Goal: Information Seeking & Learning: Check status

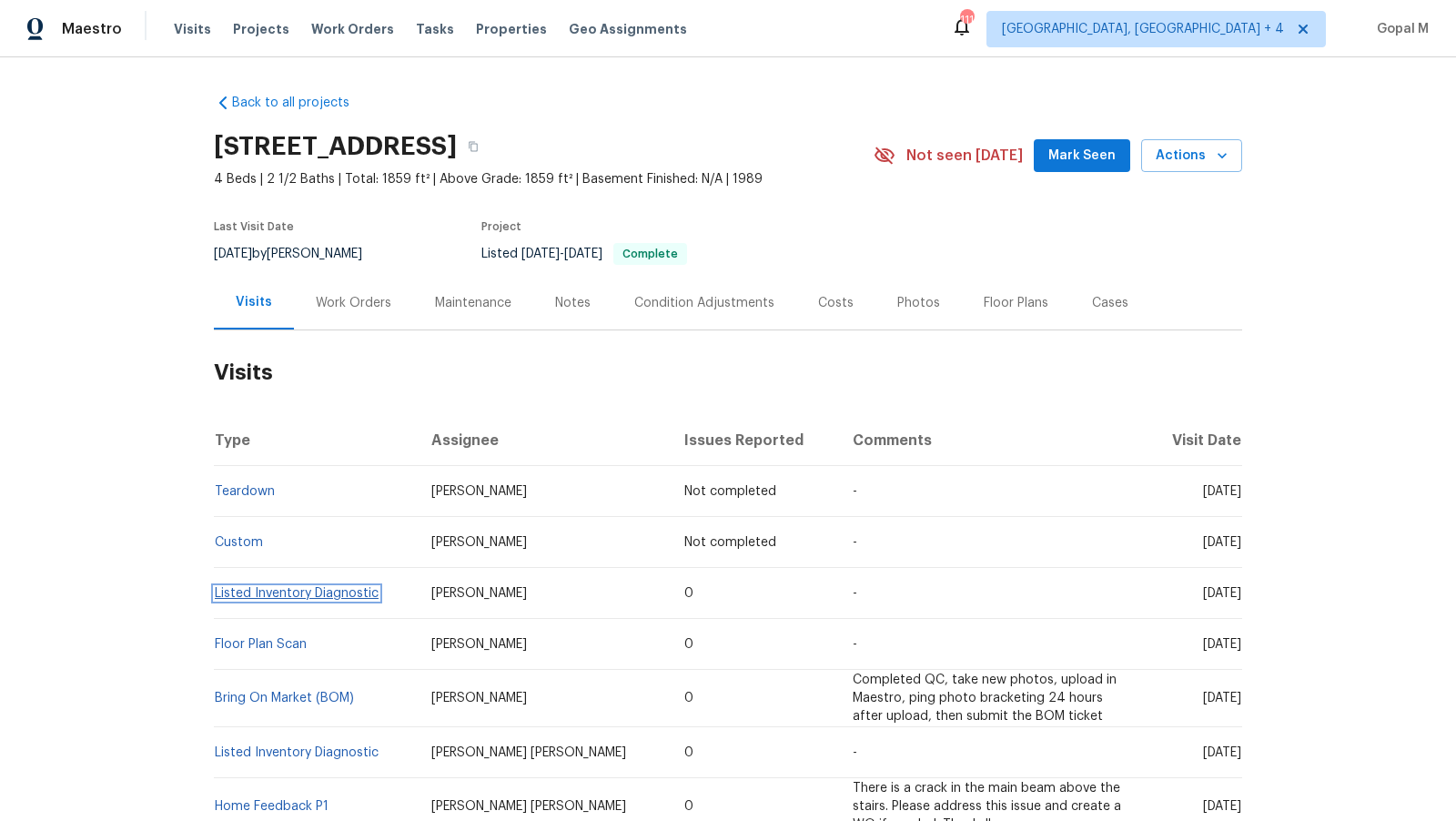
click at [330, 598] on link "Listed Inventory Diagnostic" at bounding box center [296, 593] width 164 height 13
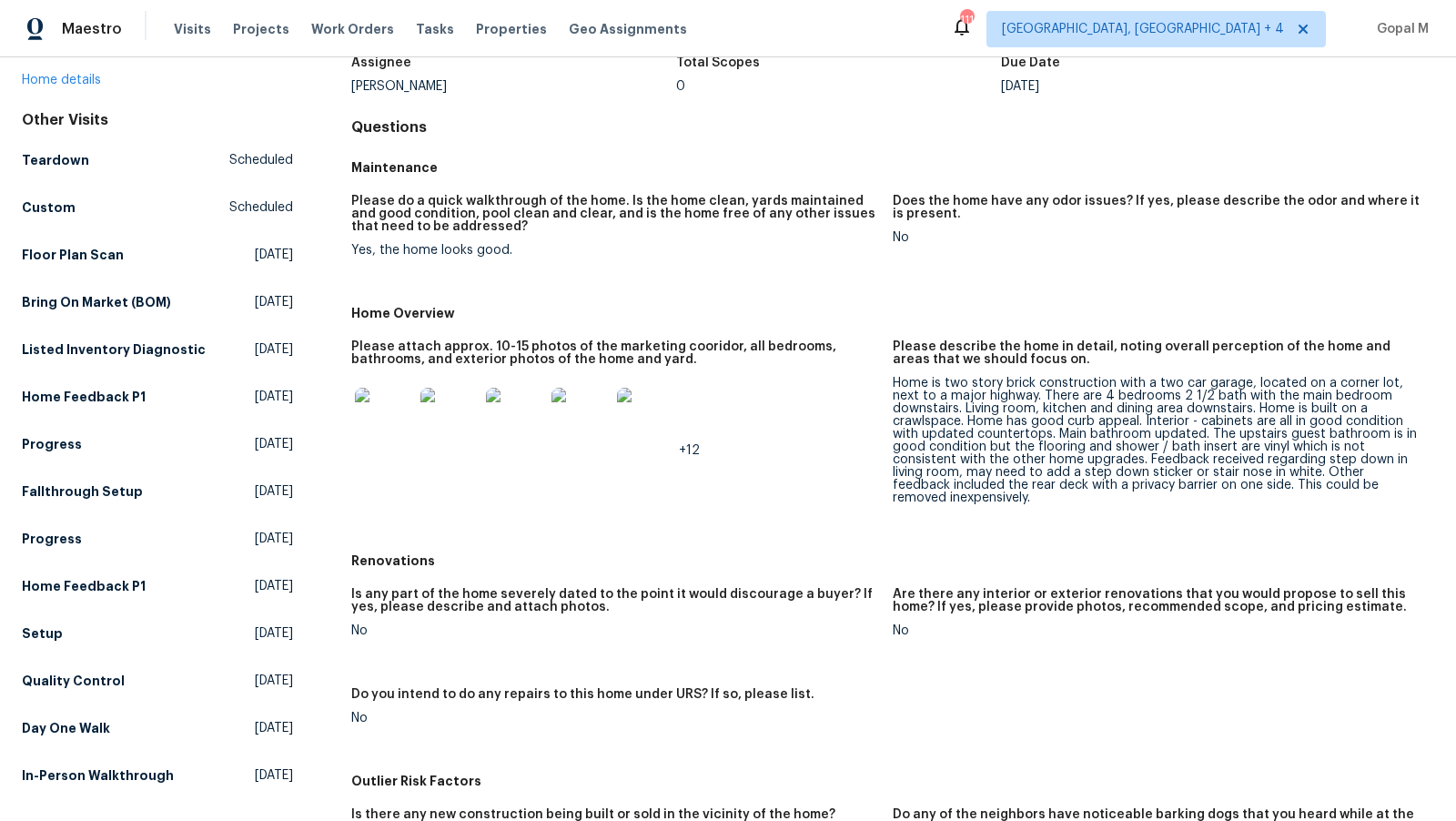
scroll to position [190, 0]
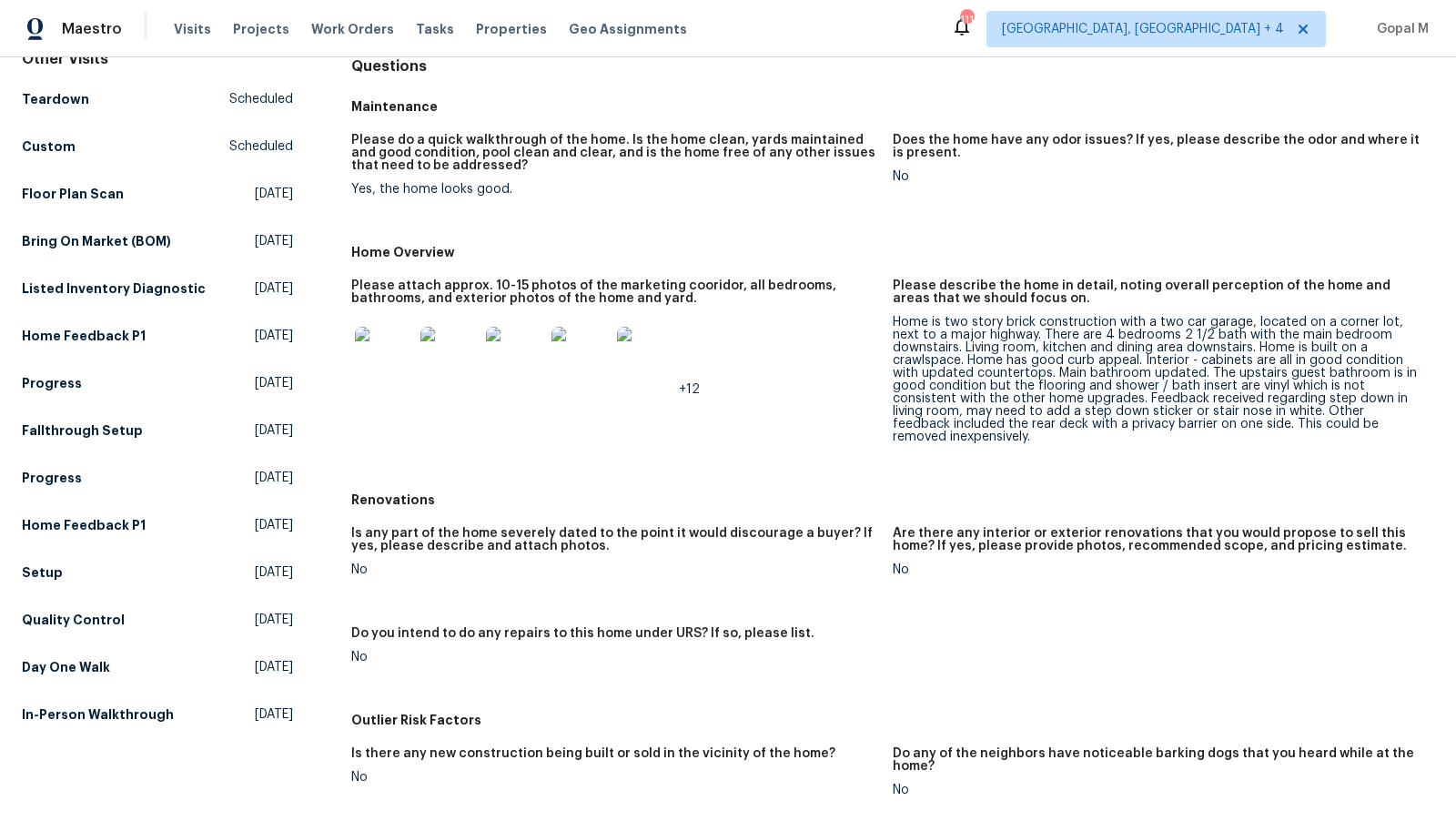
click at [1244, 395] on div "Home is two story brick construction with a two car garage, located on a corner…" at bounding box center [1156, 379] width 526 height 127
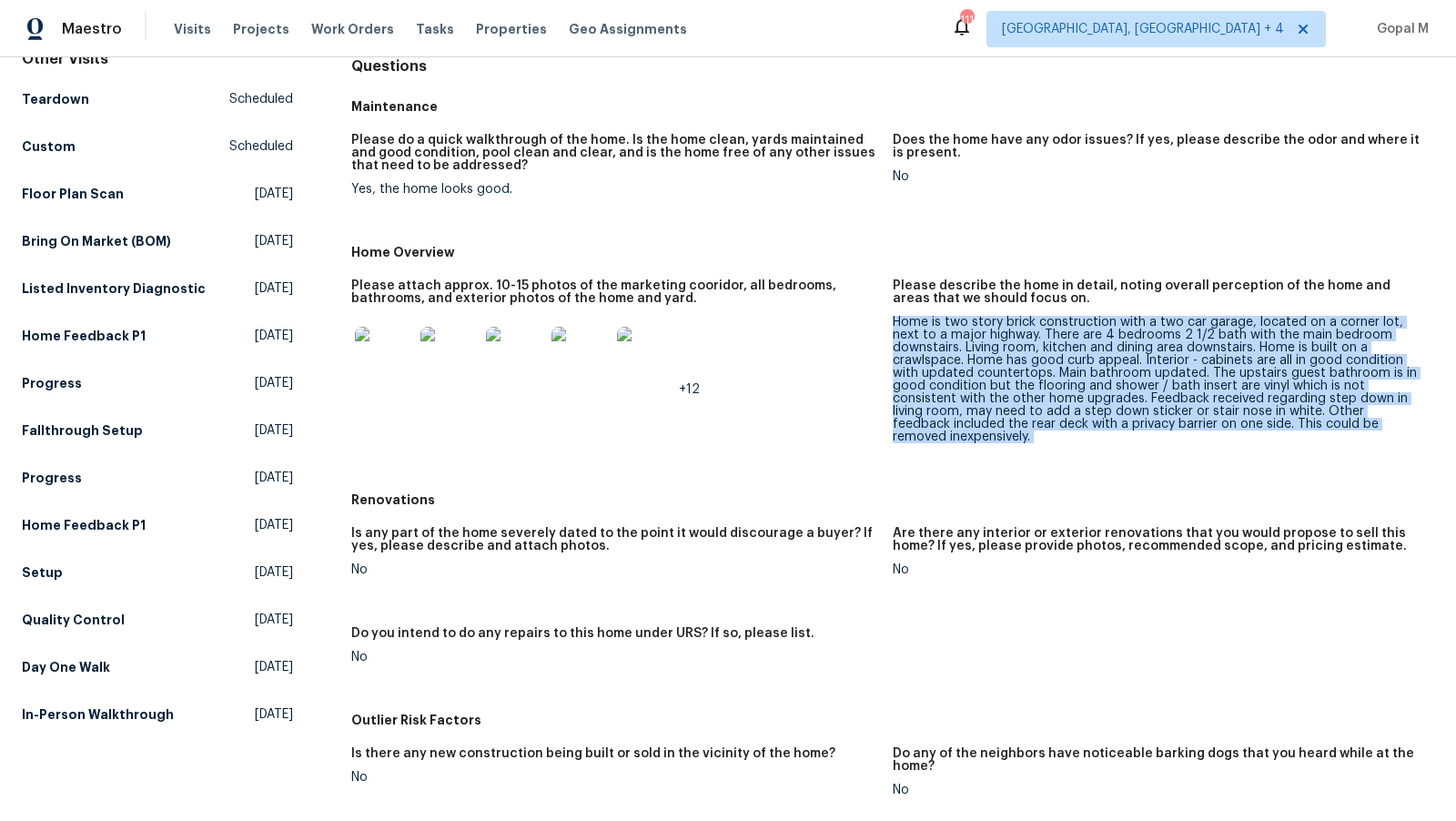
click at [1244, 395] on div "Home is two story brick construction with a two car garage, located on a corner…" at bounding box center [1156, 379] width 526 height 127
copy div "Home is two story brick construction with a two car garage, located on a corner…"
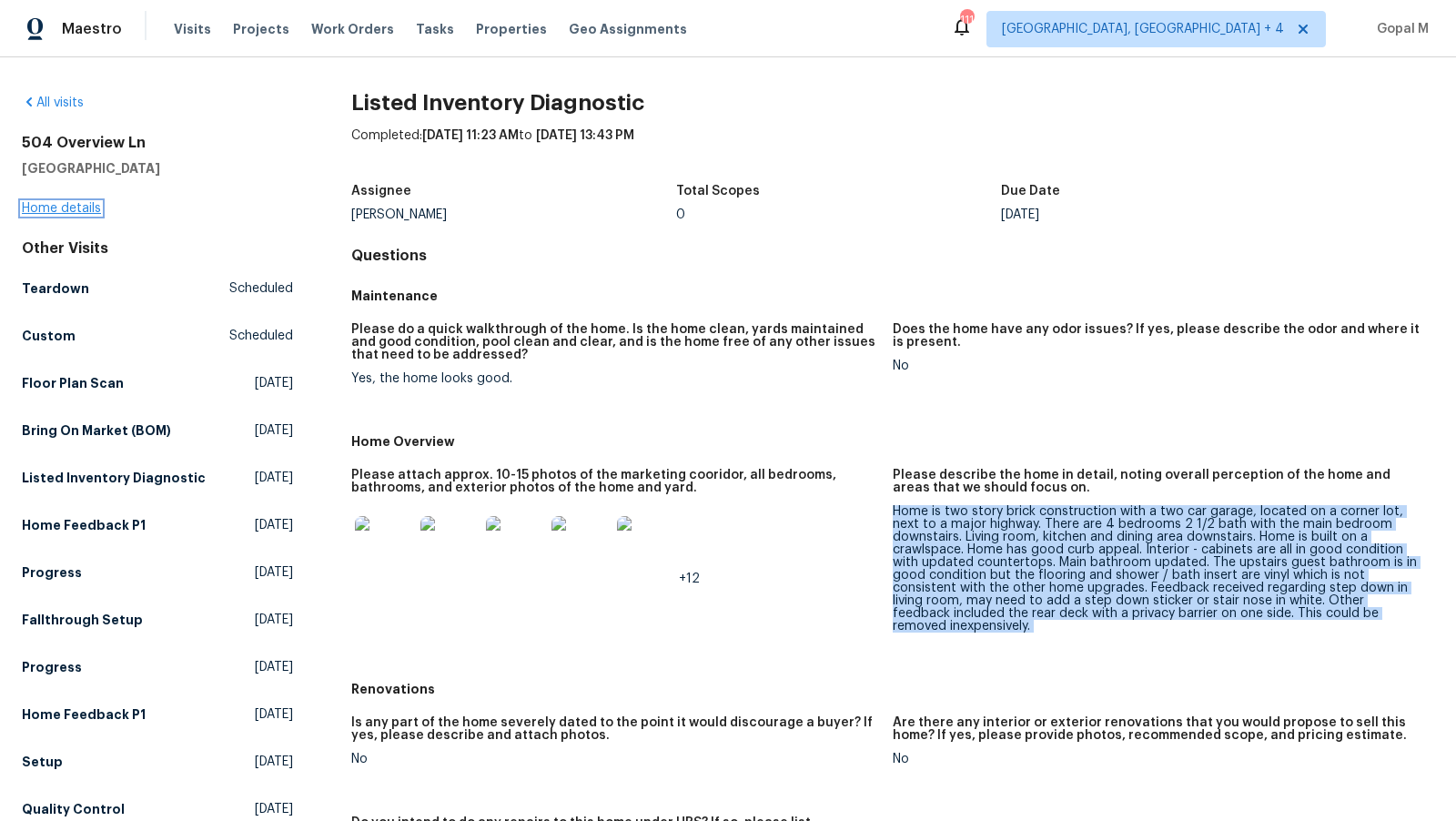
click at [74, 205] on link "Home details" at bounding box center [61, 208] width 79 height 13
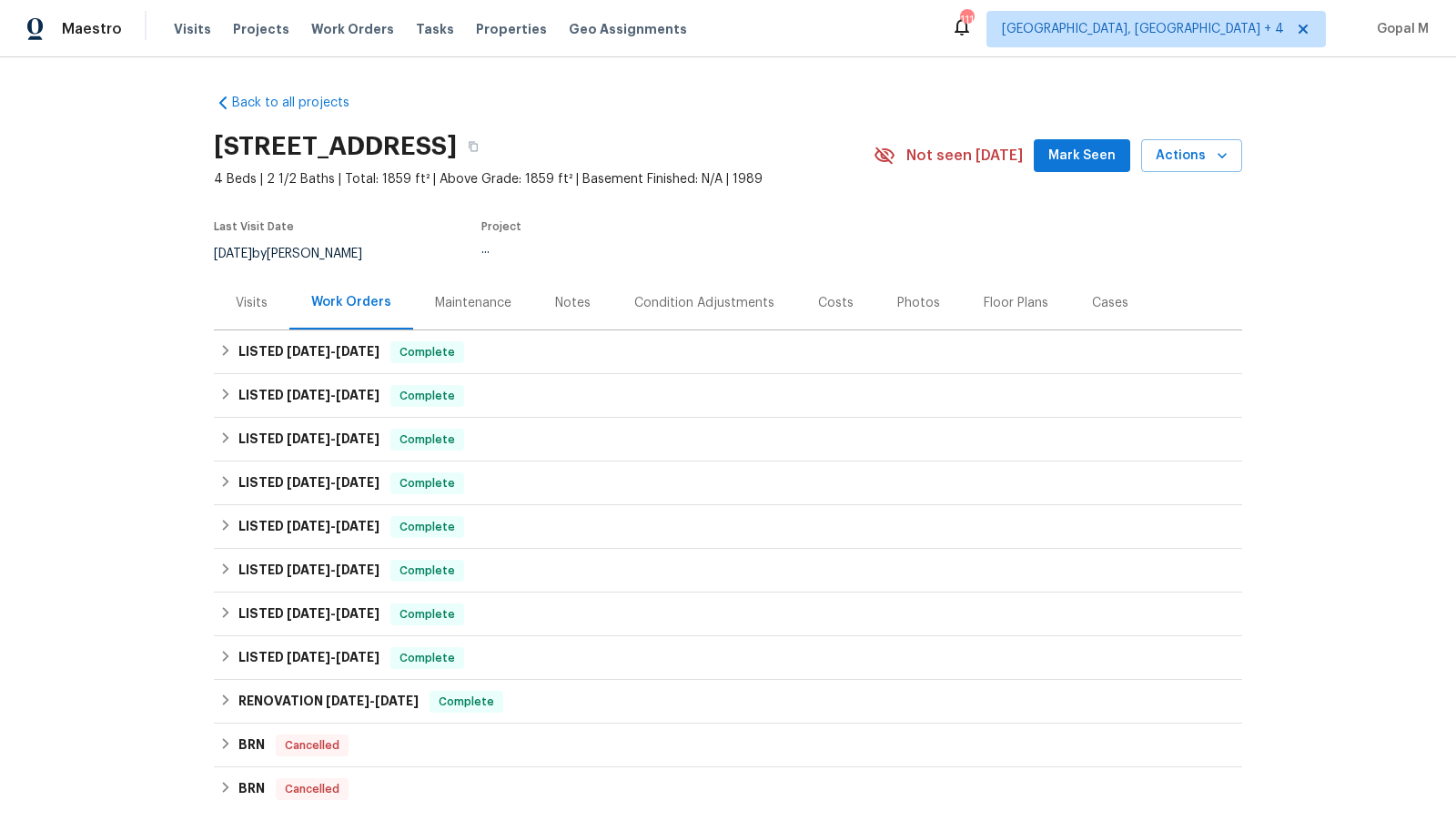
click at [259, 322] on div "Visits" at bounding box center [252, 302] width 75 height 53
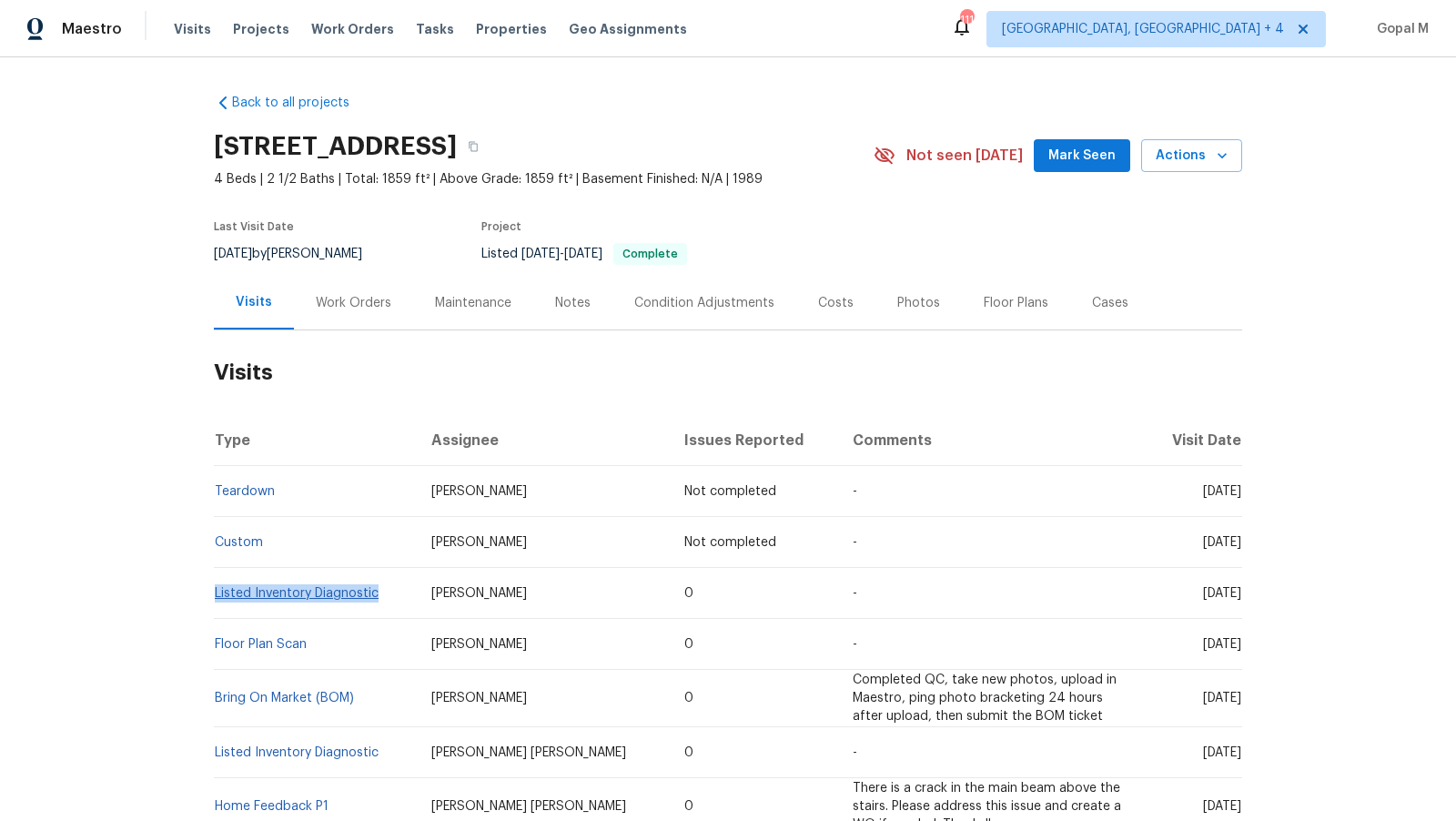
drag, startPoint x: 386, startPoint y: 597, endPoint x: 215, endPoint y: 594, distance: 171.0
click at [215, 594] on td "Listed Inventory Diagnostic" at bounding box center [315, 594] width 202 height 51
copy link "Listed Inventory Diagnostic"
click at [319, 593] on link "Listed Inventory Diagnostic" at bounding box center [296, 593] width 164 height 13
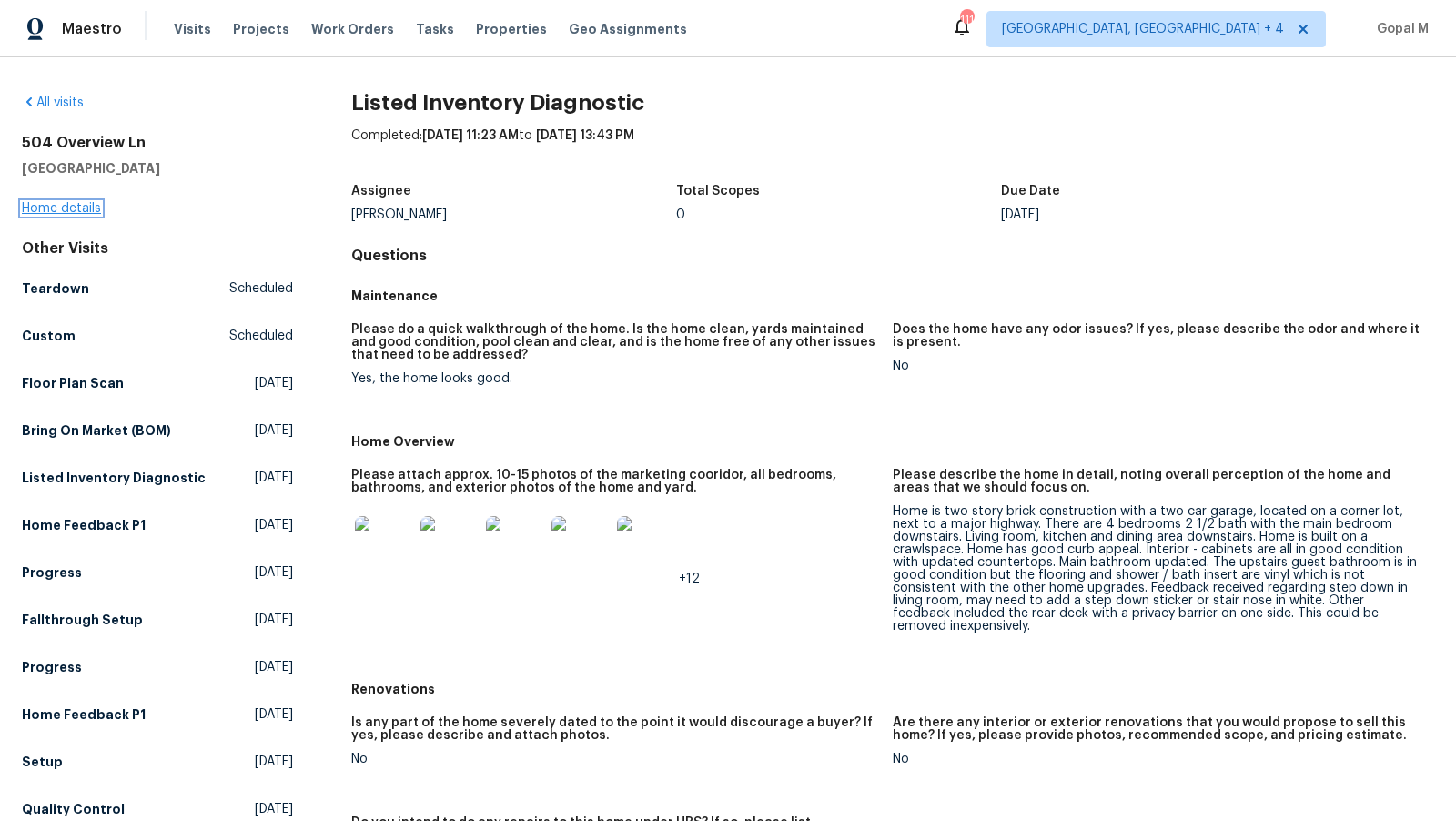
click at [85, 203] on link "Home details" at bounding box center [61, 208] width 79 height 13
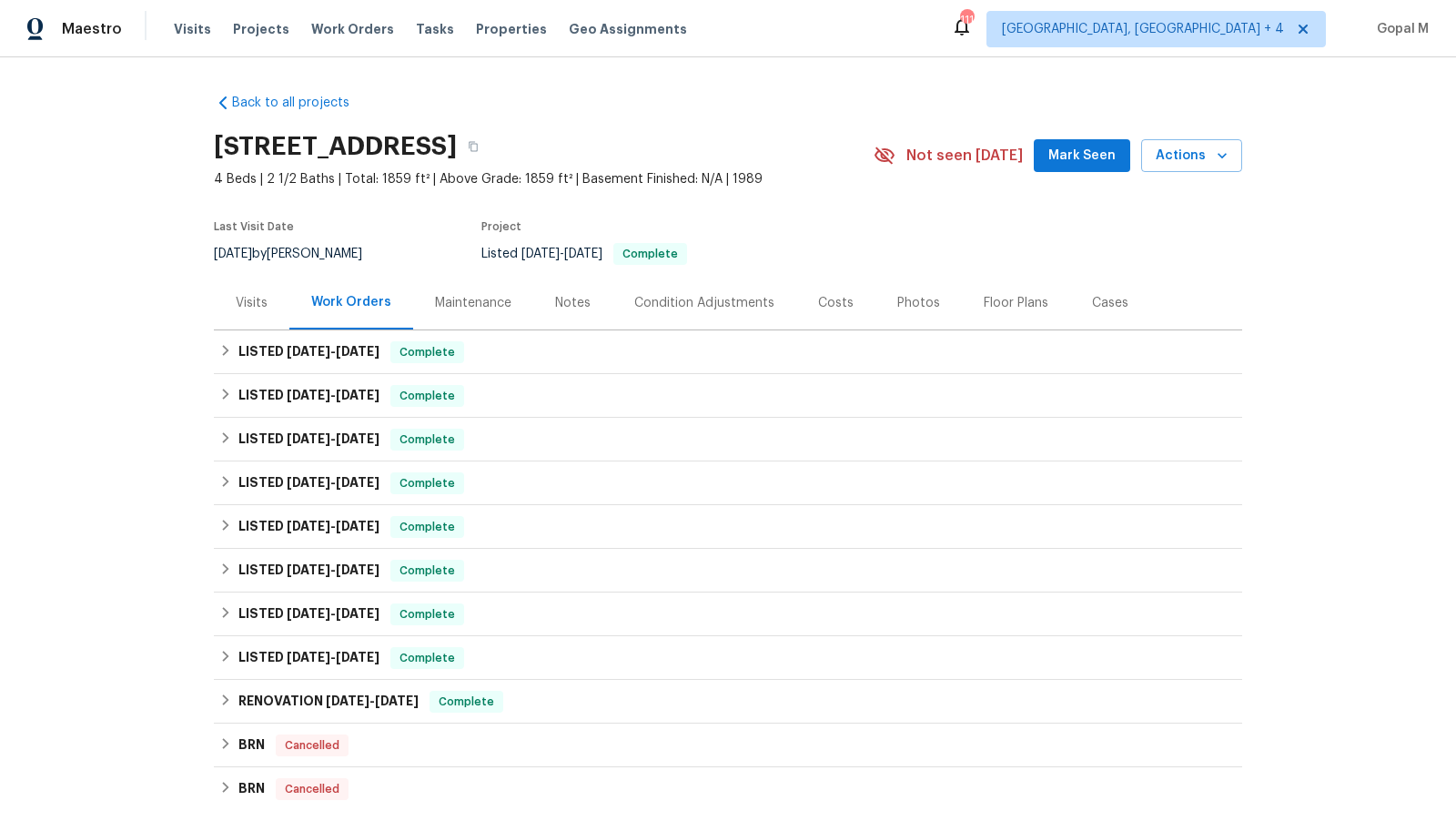
click at [235, 306] on div "Visits" at bounding box center [252, 302] width 75 height 53
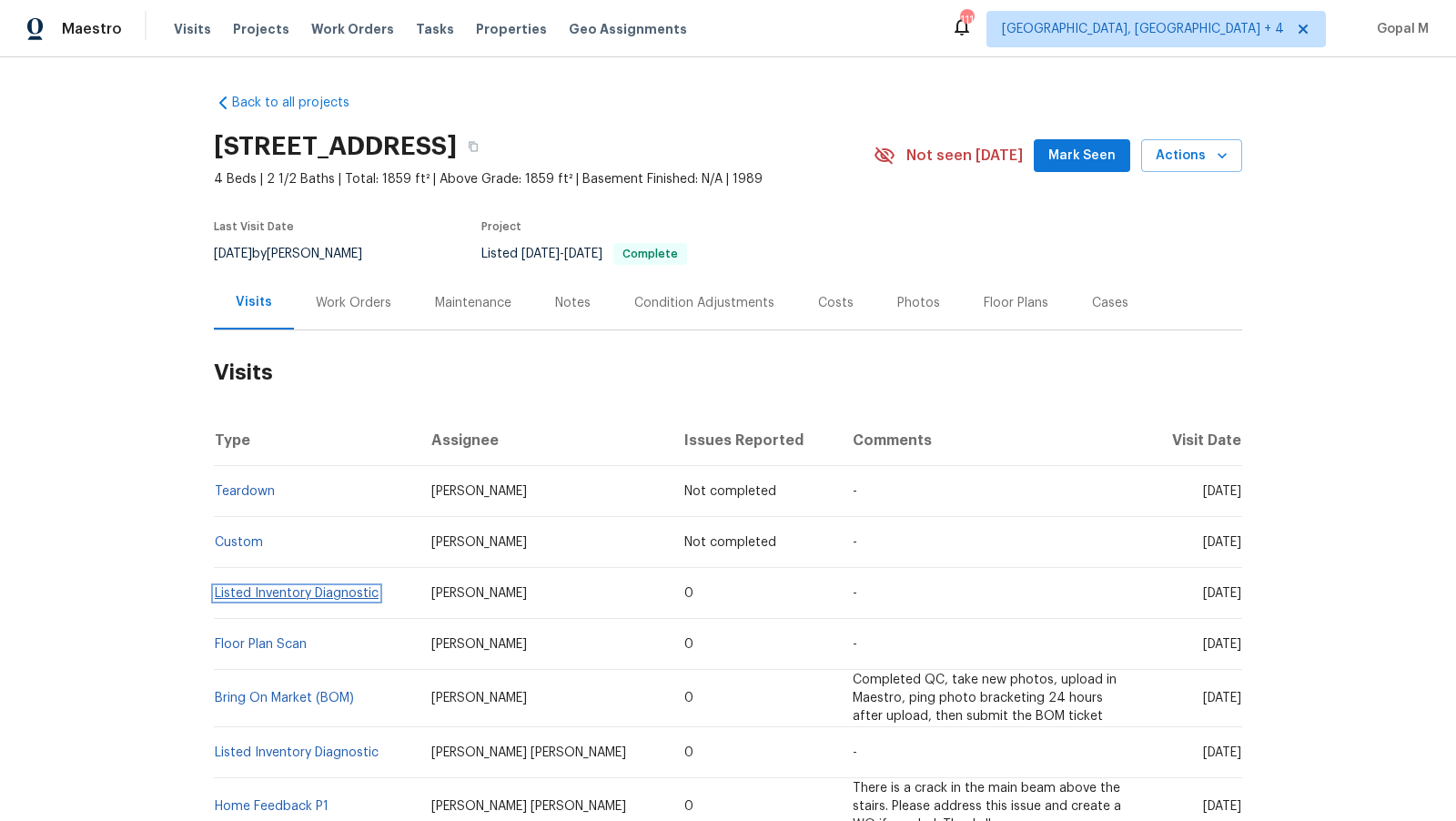
click at [279, 587] on link "Listed Inventory Diagnostic" at bounding box center [296, 593] width 164 height 13
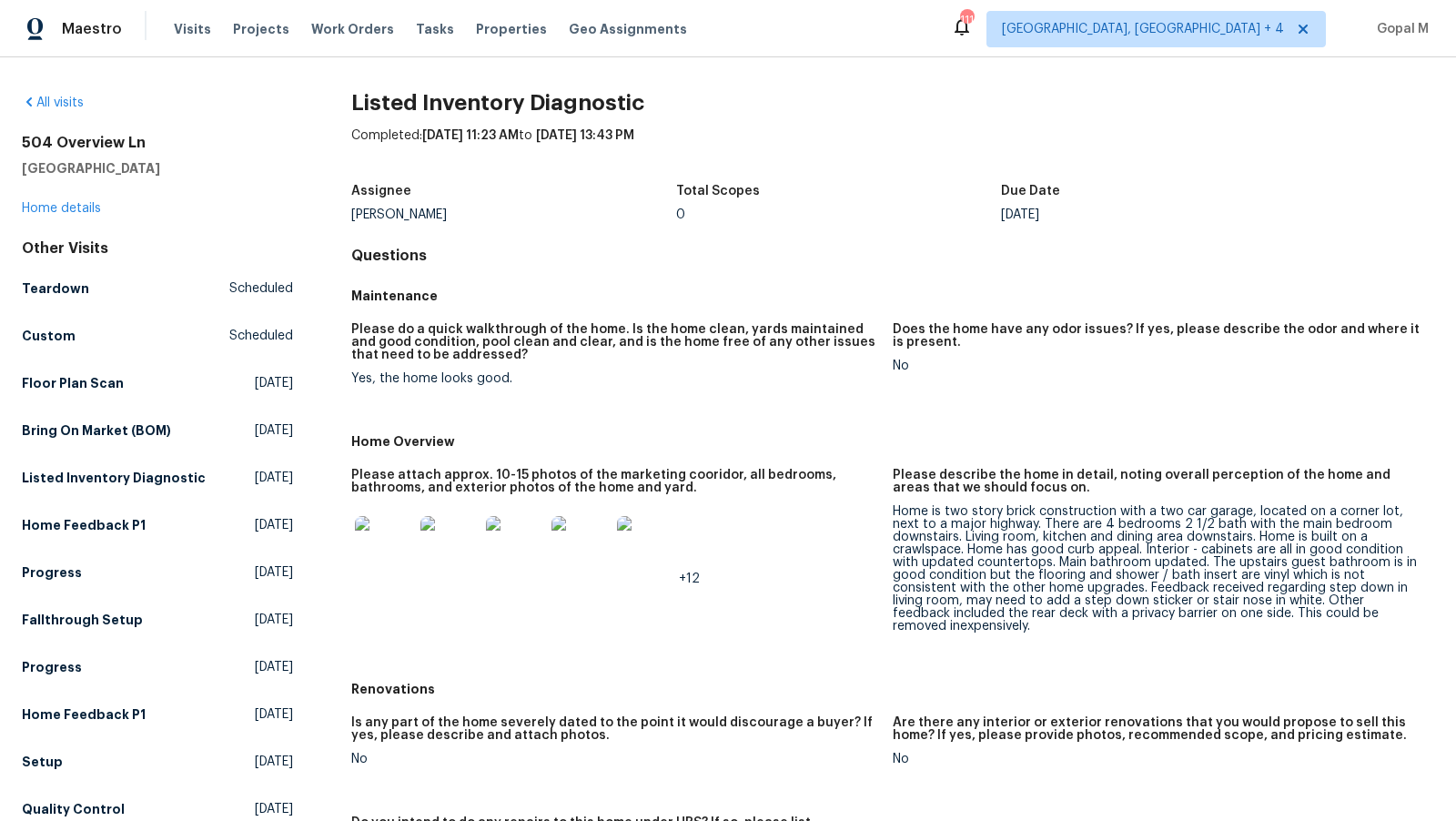
scroll to position [58, 0]
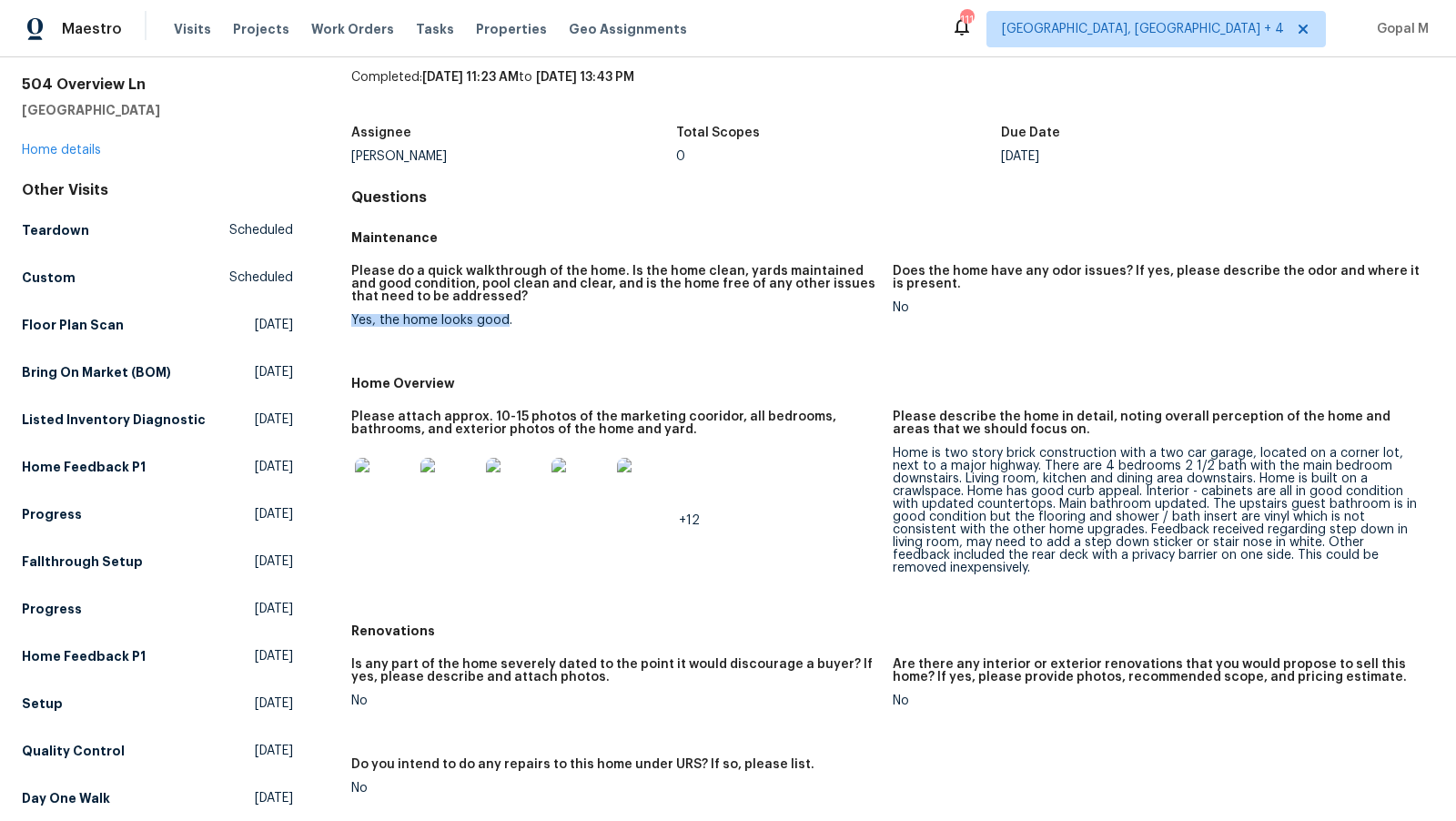
drag, startPoint x: 505, startPoint y: 318, endPoint x: 340, endPoint y: 321, distance: 165.0
copy div "Yes, the home looks good"
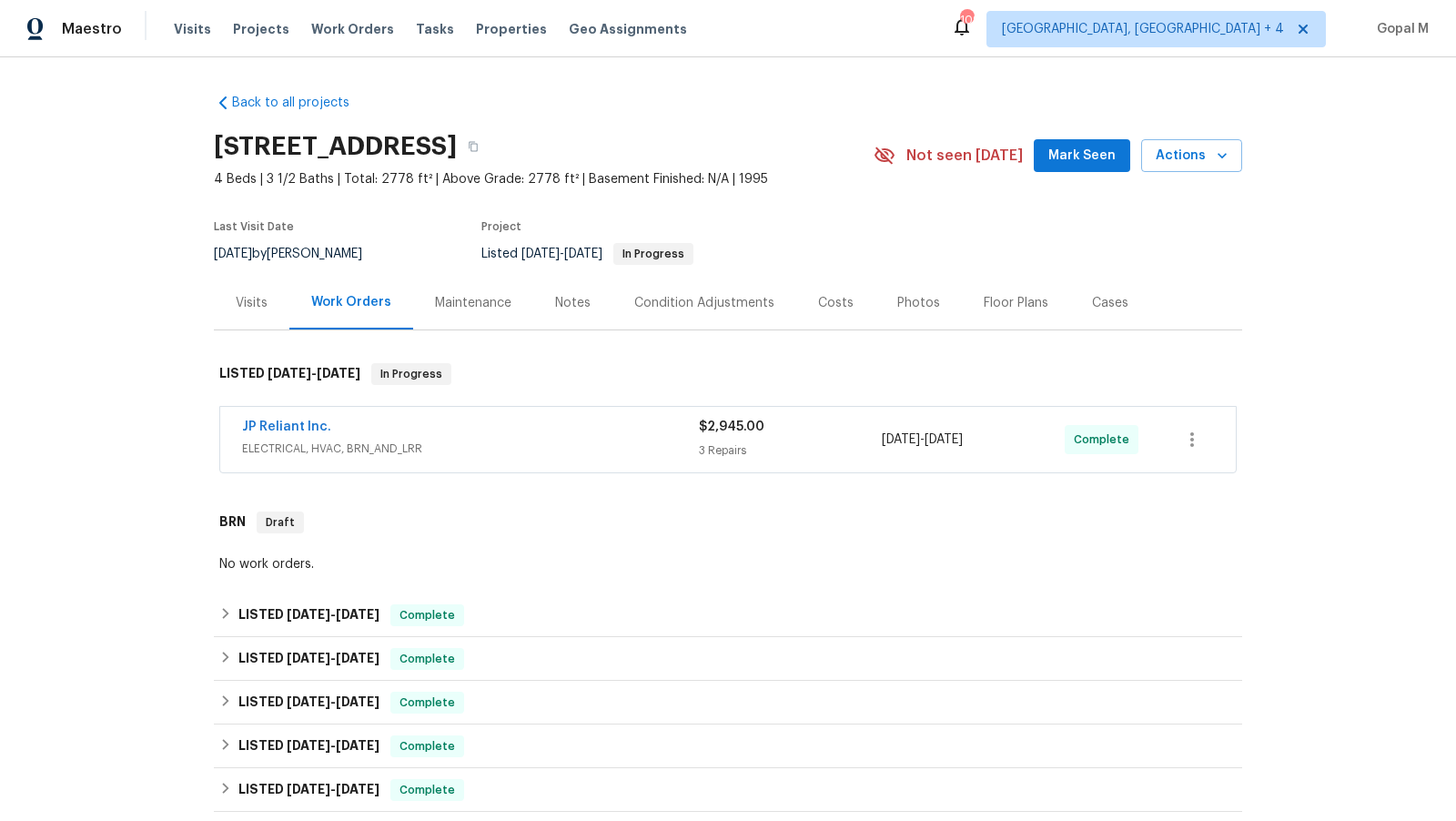
click at [489, 452] on span "ELECTRICAL, HVAC, BRN_AND_LRR" at bounding box center [470, 449] width 457 height 18
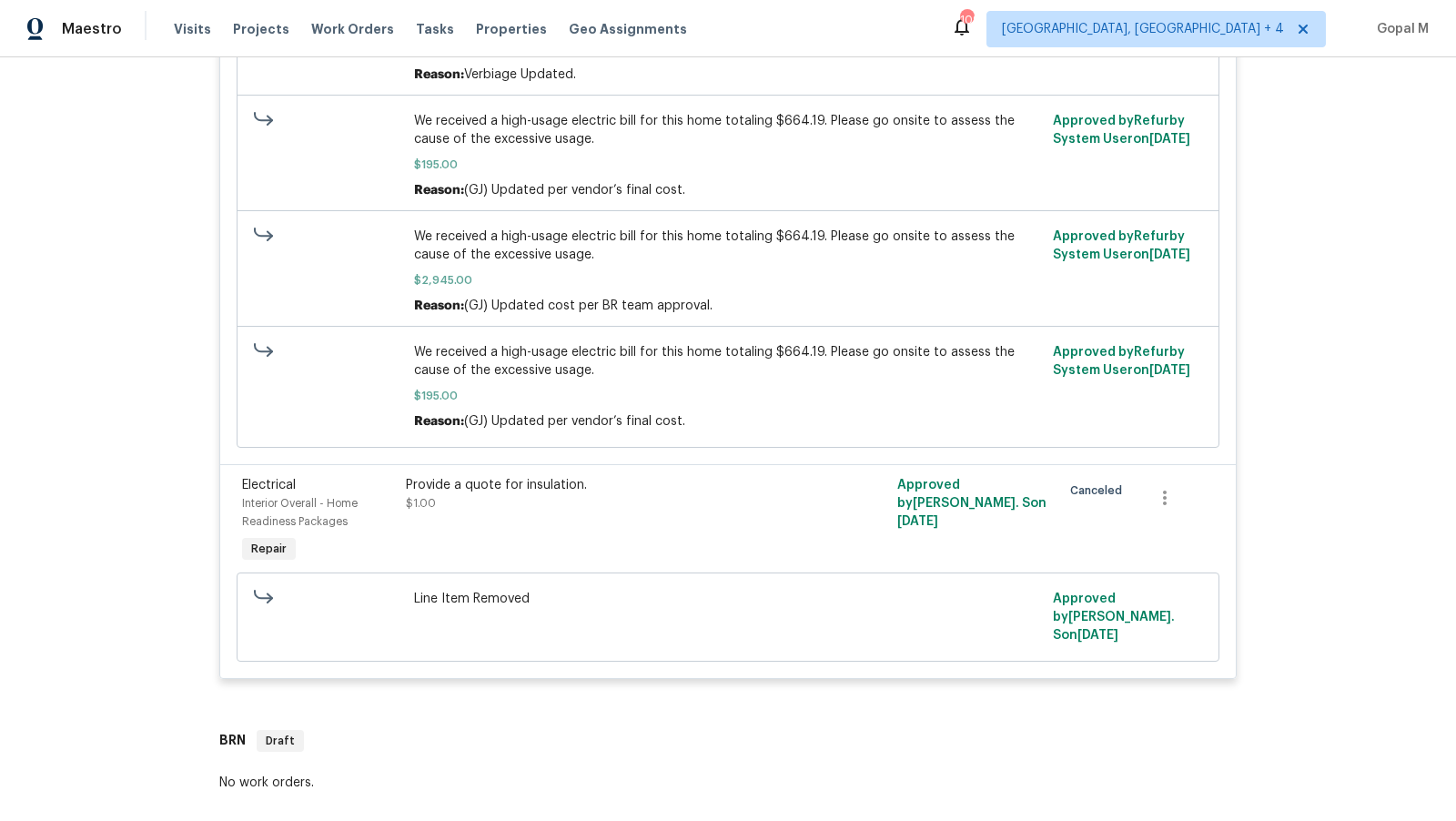
scroll to position [753, 0]
